Goal: Find specific page/section: Find specific page/section

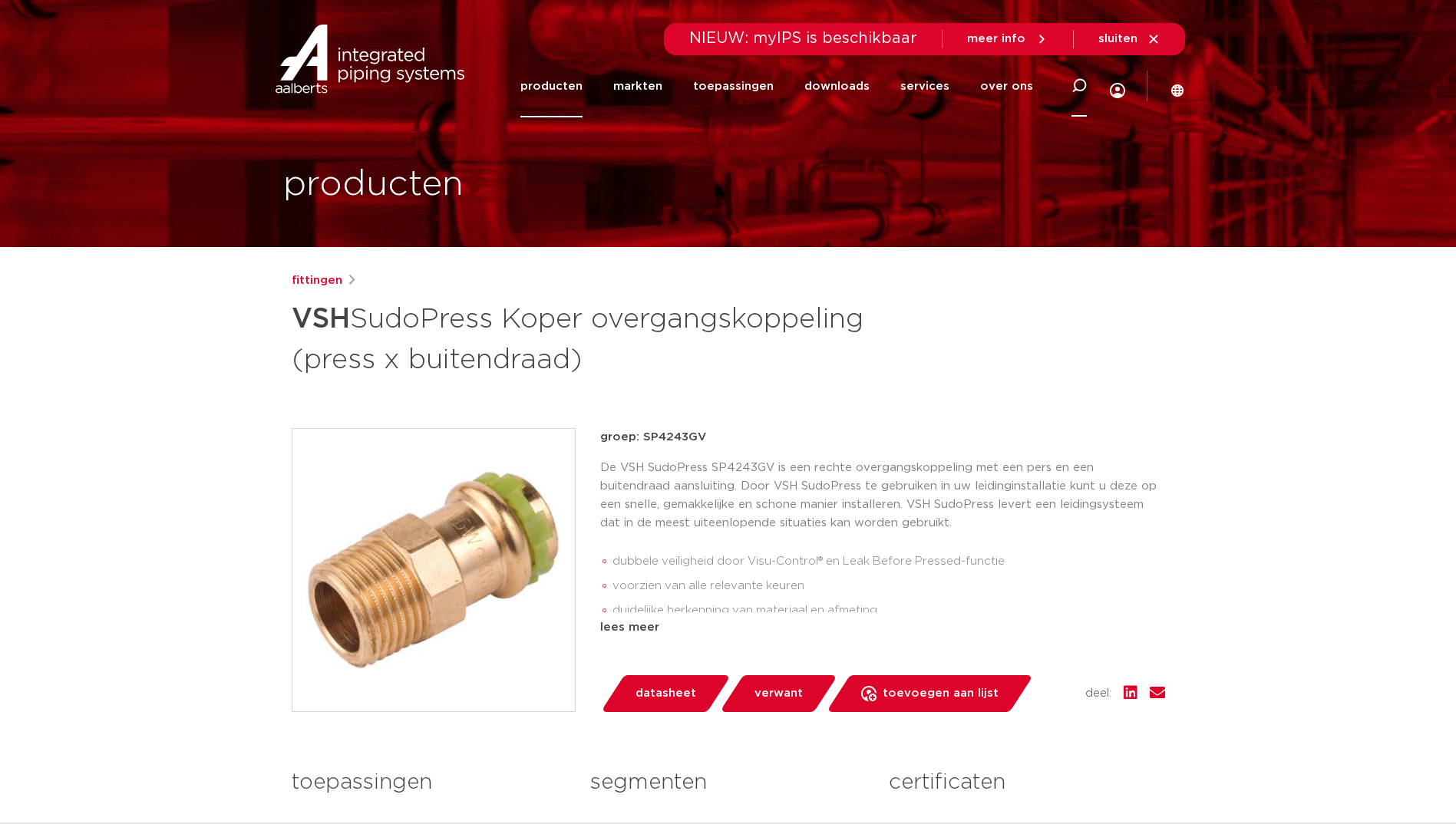
click at [1080, 82] on icon at bounding box center [1079, 86] width 16 height 16
click at [727, 92] on input "Zoeken" at bounding box center [847, 83] width 483 height 31
click button "Zoeken" at bounding box center [0, 0] width 0 height 0
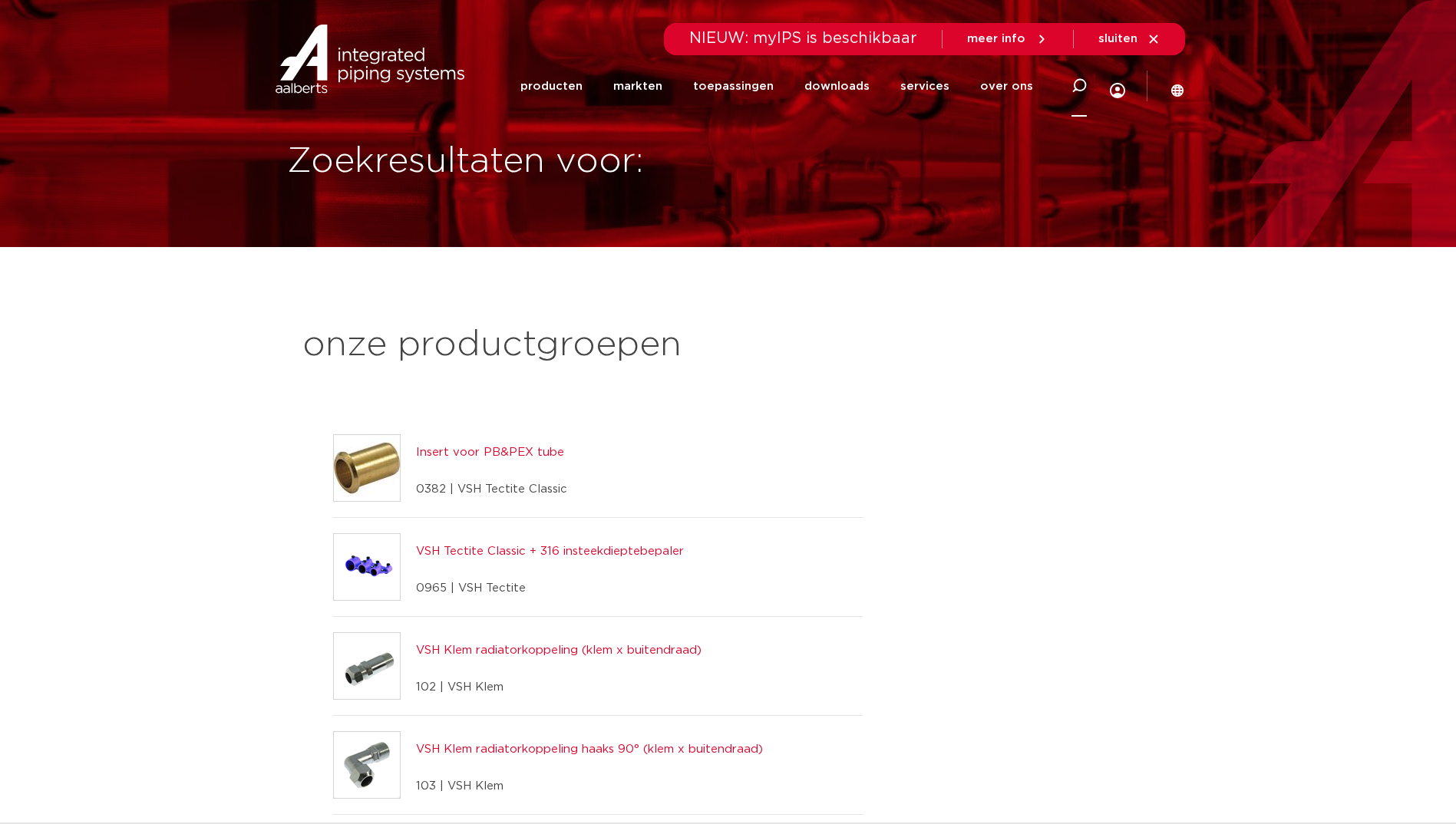
click at [1088, 77] on div at bounding box center [1079, 86] width 61 height 63
click at [874, 92] on input "Zoeken" at bounding box center [847, 83] width 483 height 31
click at [921, 87] on input "Zoeken" at bounding box center [847, 83] width 483 height 31
paste input "SP6270GV"
type input "SP6270GV"
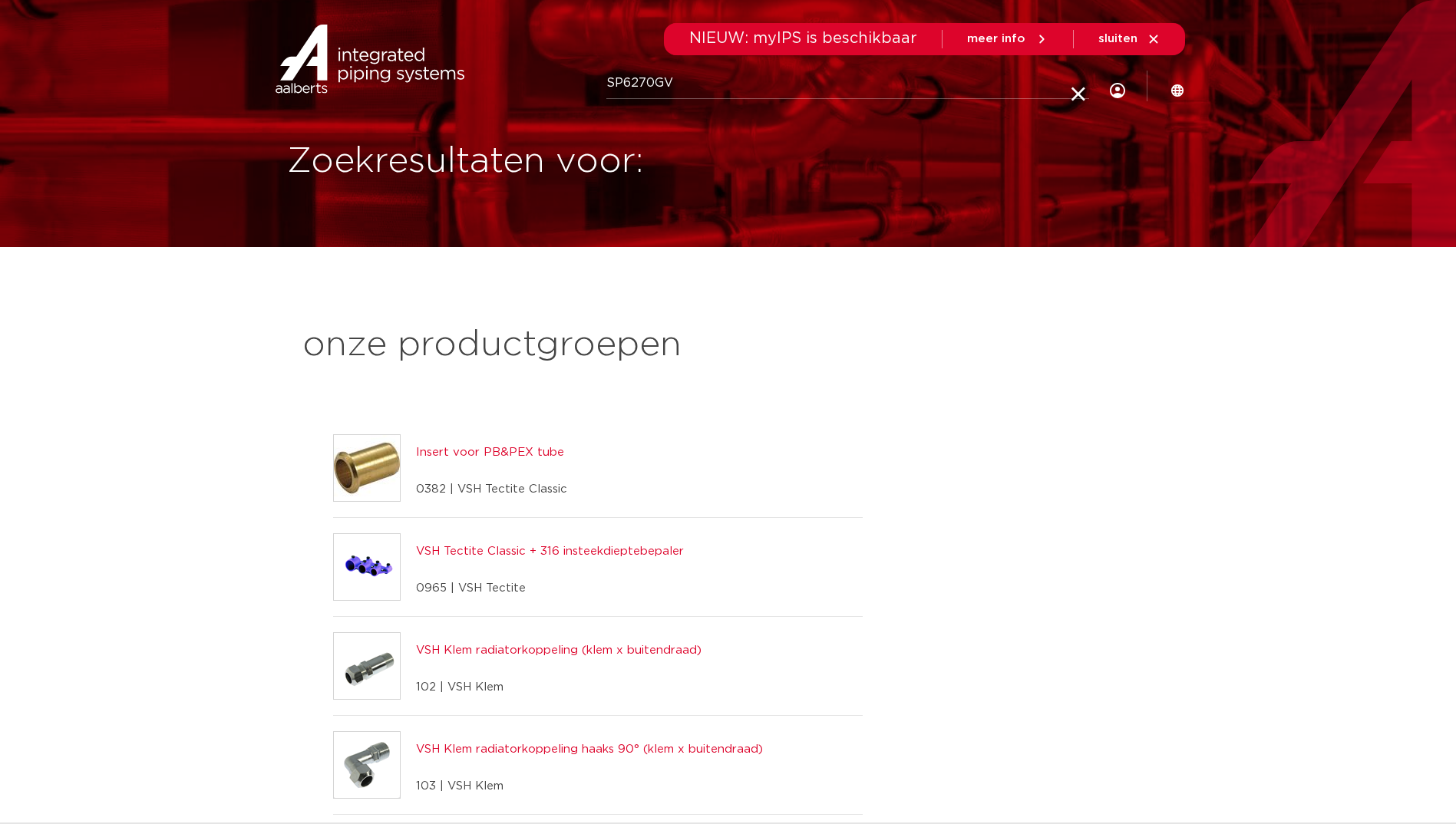
click button "Zoeken" at bounding box center [0, 0] width 0 height 0
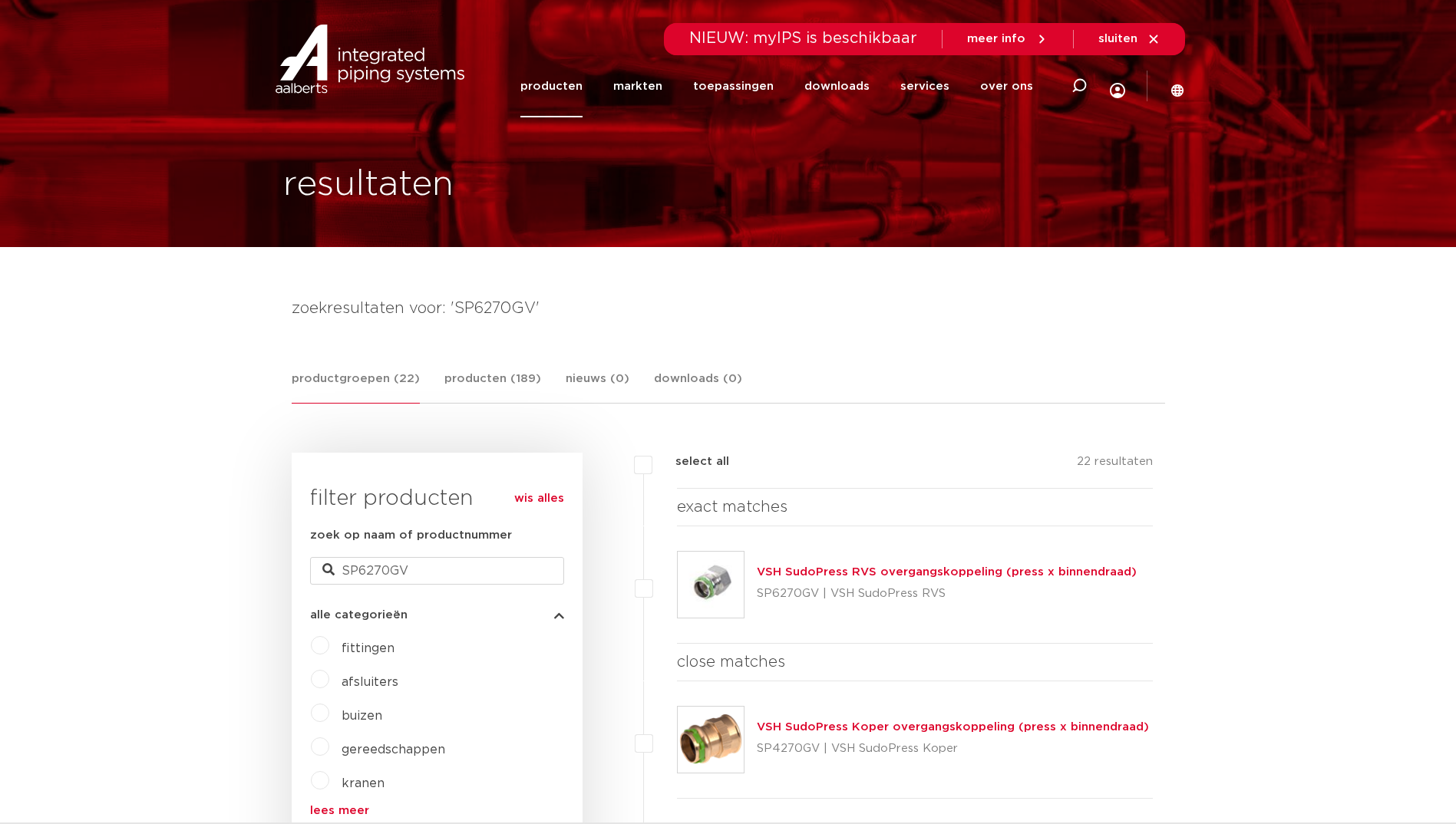
click at [832, 570] on link "VSH SudoPress RVS overgangskoppeling (press x binnendraad)" at bounding box center [947, 572] width 380 height 12
